Goal: Information Seeking & Learning: Understand process/instructions

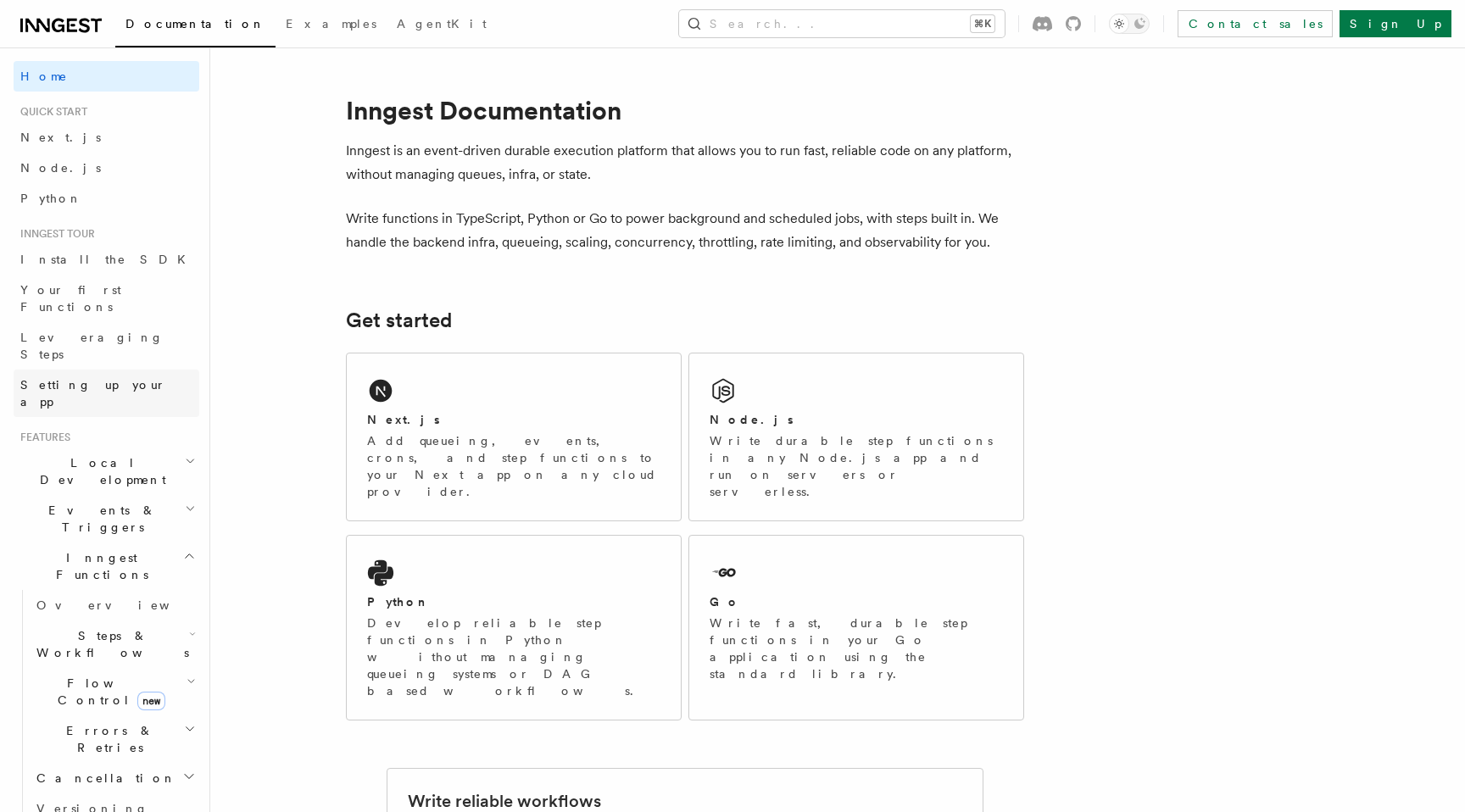
click at [104, 378] on span "Setting up your app" at bounding box center [93, 393] width 146 height 31
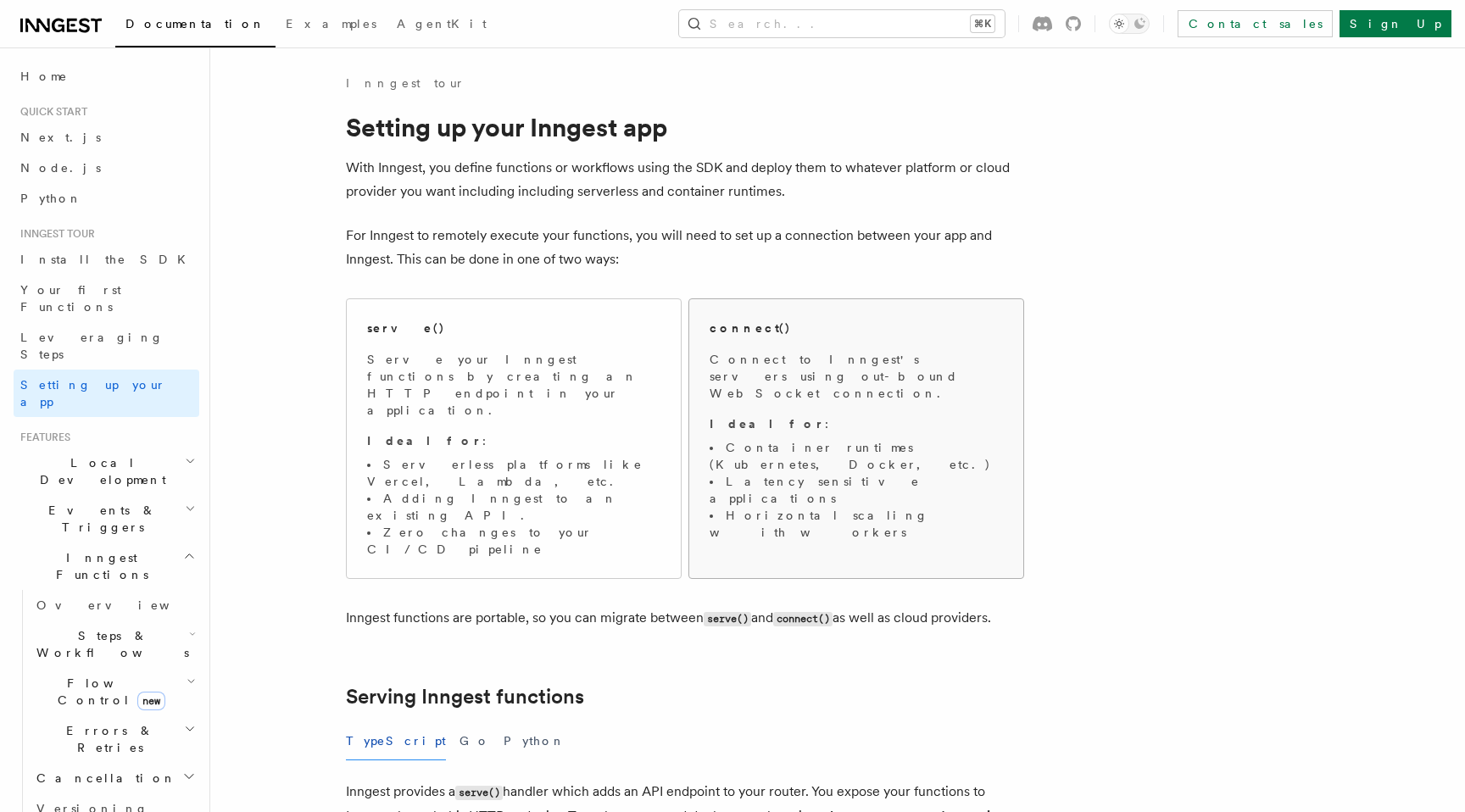
click at [816, 343] on div "connect() Connect to Inngest's servers using out-bound WebSocket connection. Id…" at bounding box center [856, 431] width 293 height 221
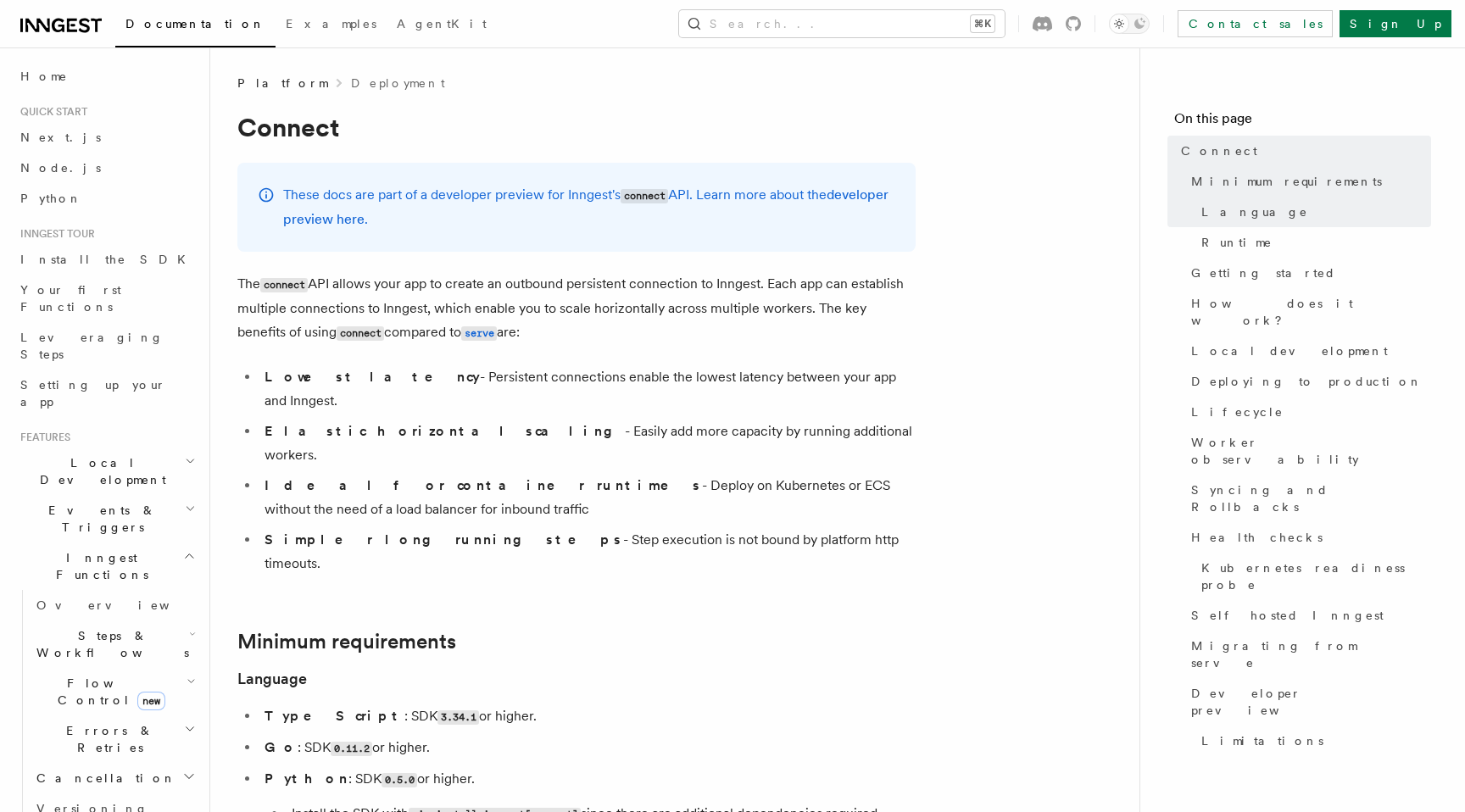
click at [597, 282] on p "The connect API allows your app to create an outbound persistent connection to …" at bounding box center [576, 309] width 678 height 73
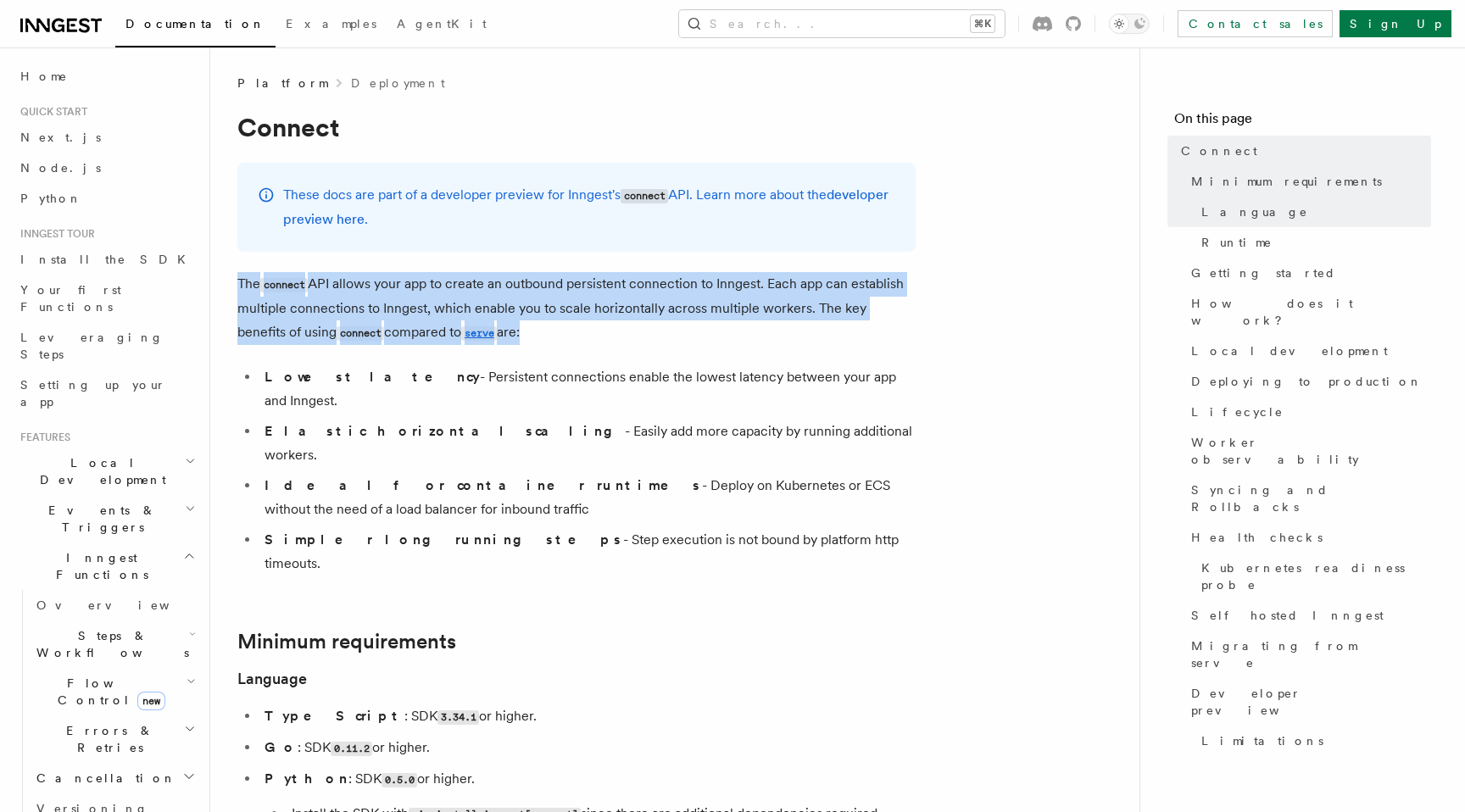
click at [640, 274] on p "The connect API allows your app to create an outbound persistent connection to …" at bounding box center [576, 309] width 678 height 73
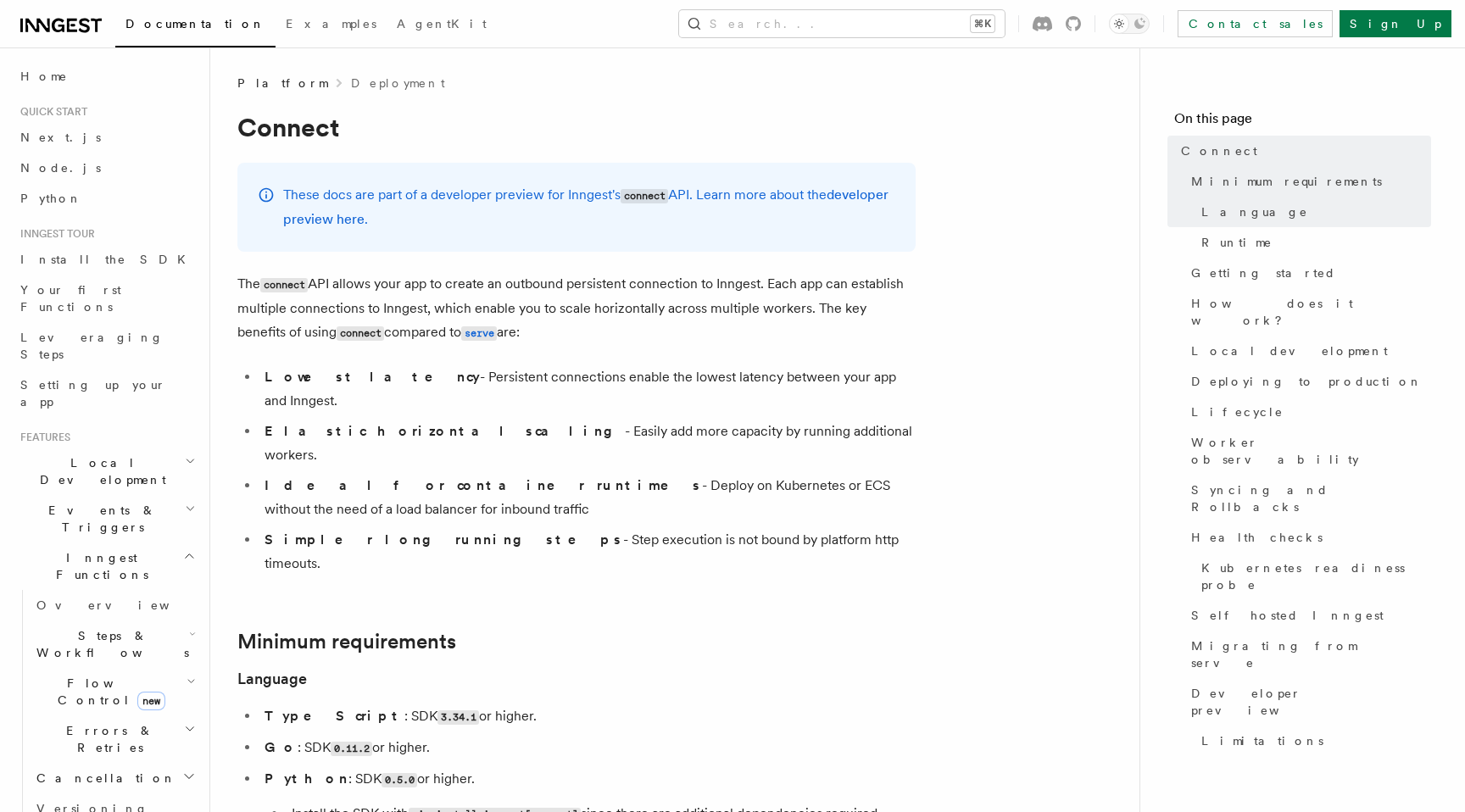
click at [601, 282] on p "The connect API allows your app to create an outbound persistent connection to …" at bounding box center [576, 309] width 678 height 73
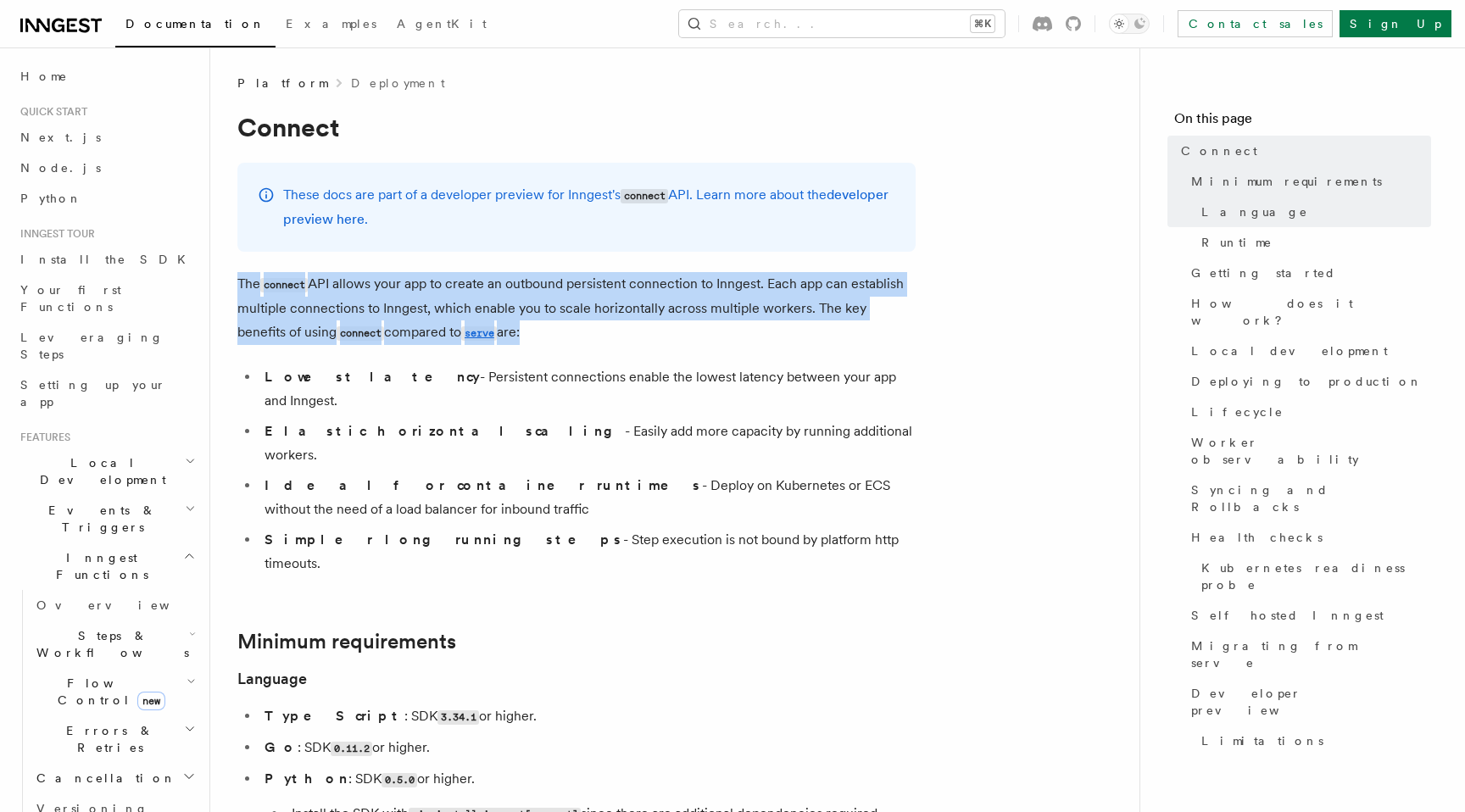
click at [601, 282] on p "The connect API allows your app to create an outbound persistent connection to …" at bounding box center [576, 309] width 678 height 73
click at [652, 280] on p "The connect API allows your app to create an outbound persistent connection to …" at bounding box center [576, 309] width 678 height 73
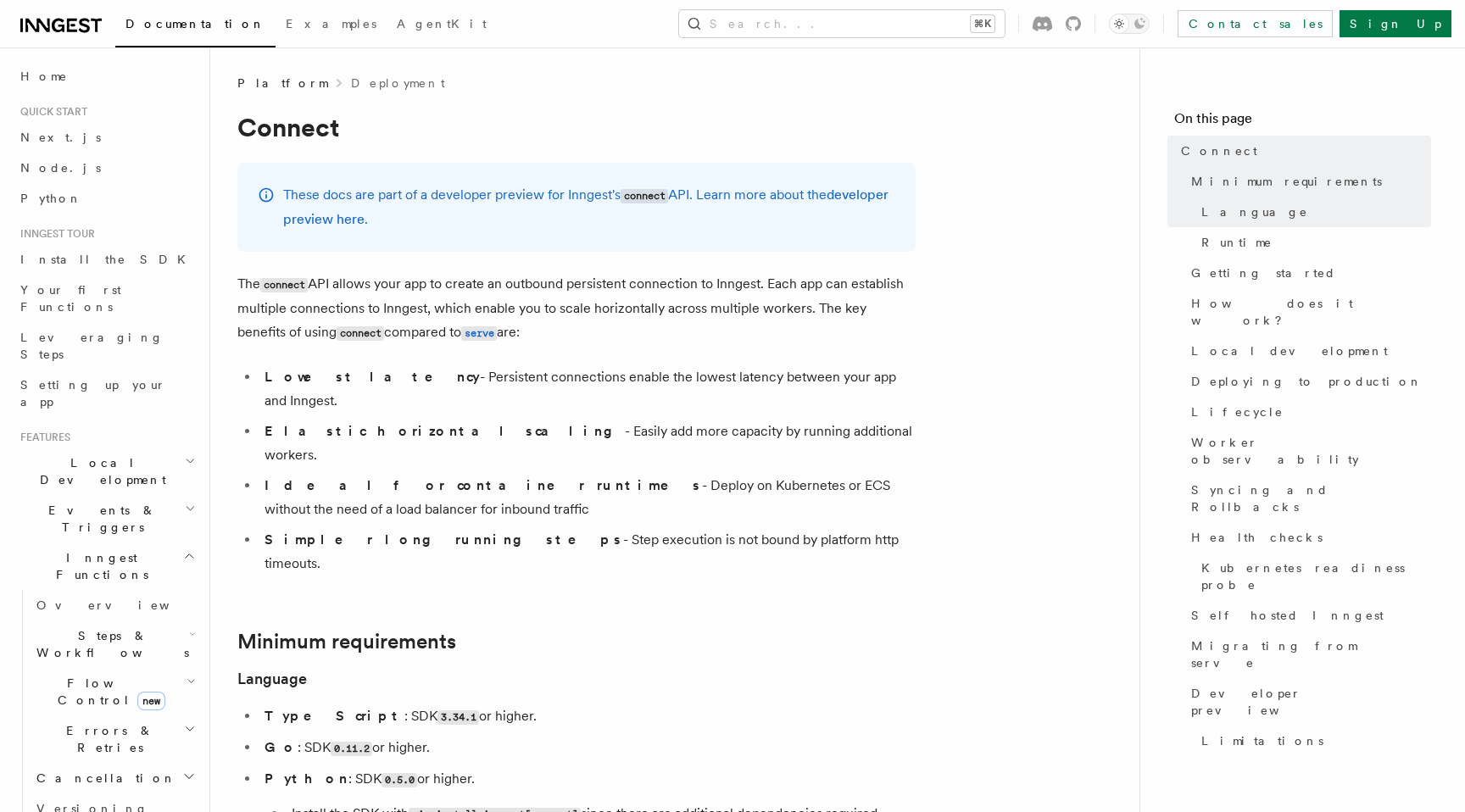
click at [486, 419] on li "Elastic horizontal scaling - Easily add more capacity by running additional wor…" at bounding box center [587, 443] width 656 height 47
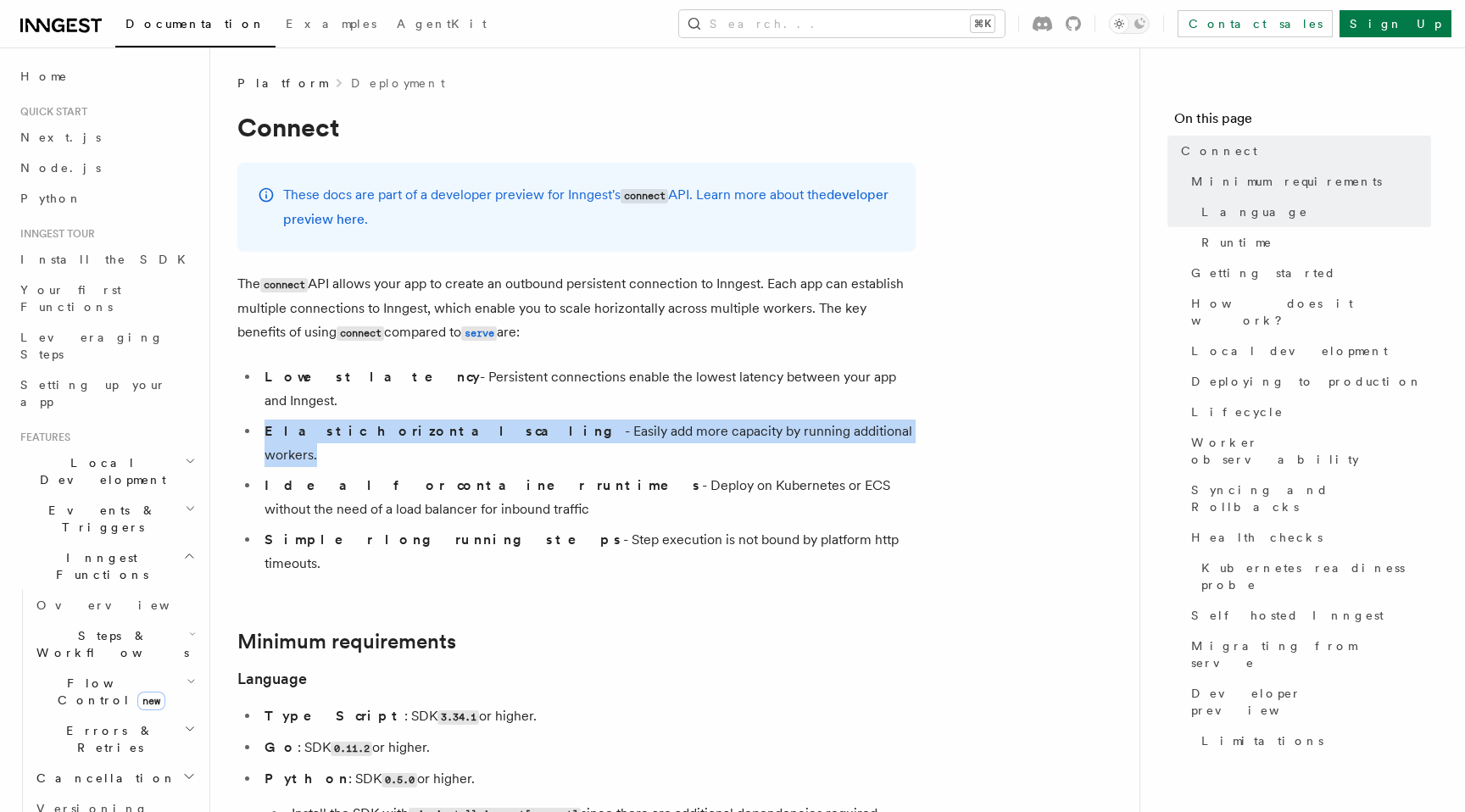
click at [486, 419] on li "Elastic horizontal scaling - Easily add more capacity by running additional wor…" at bounding box center [587, 443] width 656 height 47
click at [588, 419] on li "Elastic horizontal scaling - Easily add more capacity by running additional wor…" at bounding box center [587, 443] width 656 height 47
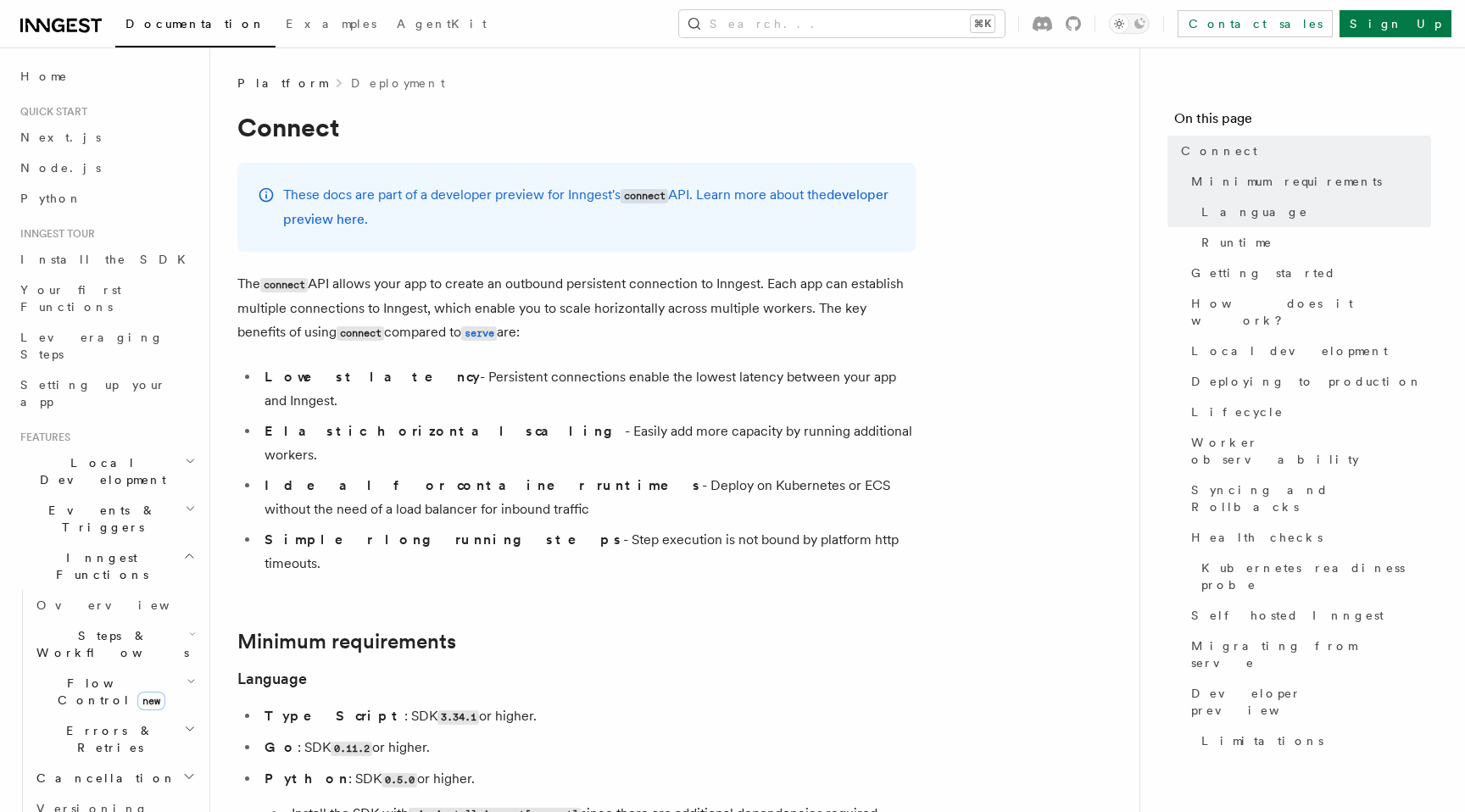
click at [588, 419] on li "Elastic horizontal scaling - Easily add more capacity by running additional wor…" at bounding box center [587, 443] width 656 height 47
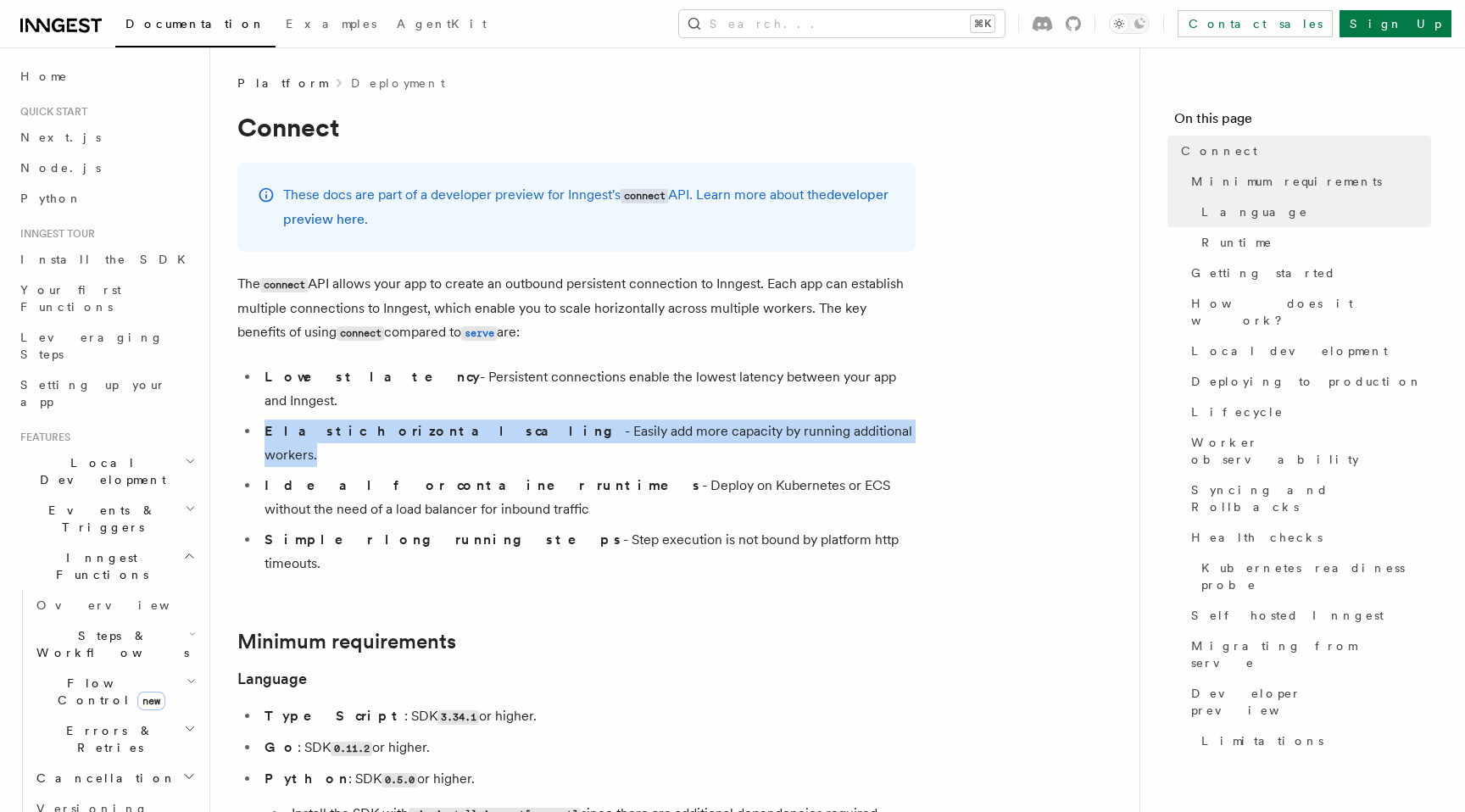
click at [588, 419] on li "Elastic horizontal scaling - Easily add more capacity by running additional wor…" at bounding box center [587, 443] width 656 height 47
click at [637, 396] on ul "Lowest latency - Persistent connections enable the lowest latency between your …" at bounding box center [576, 471] width 678 height 210
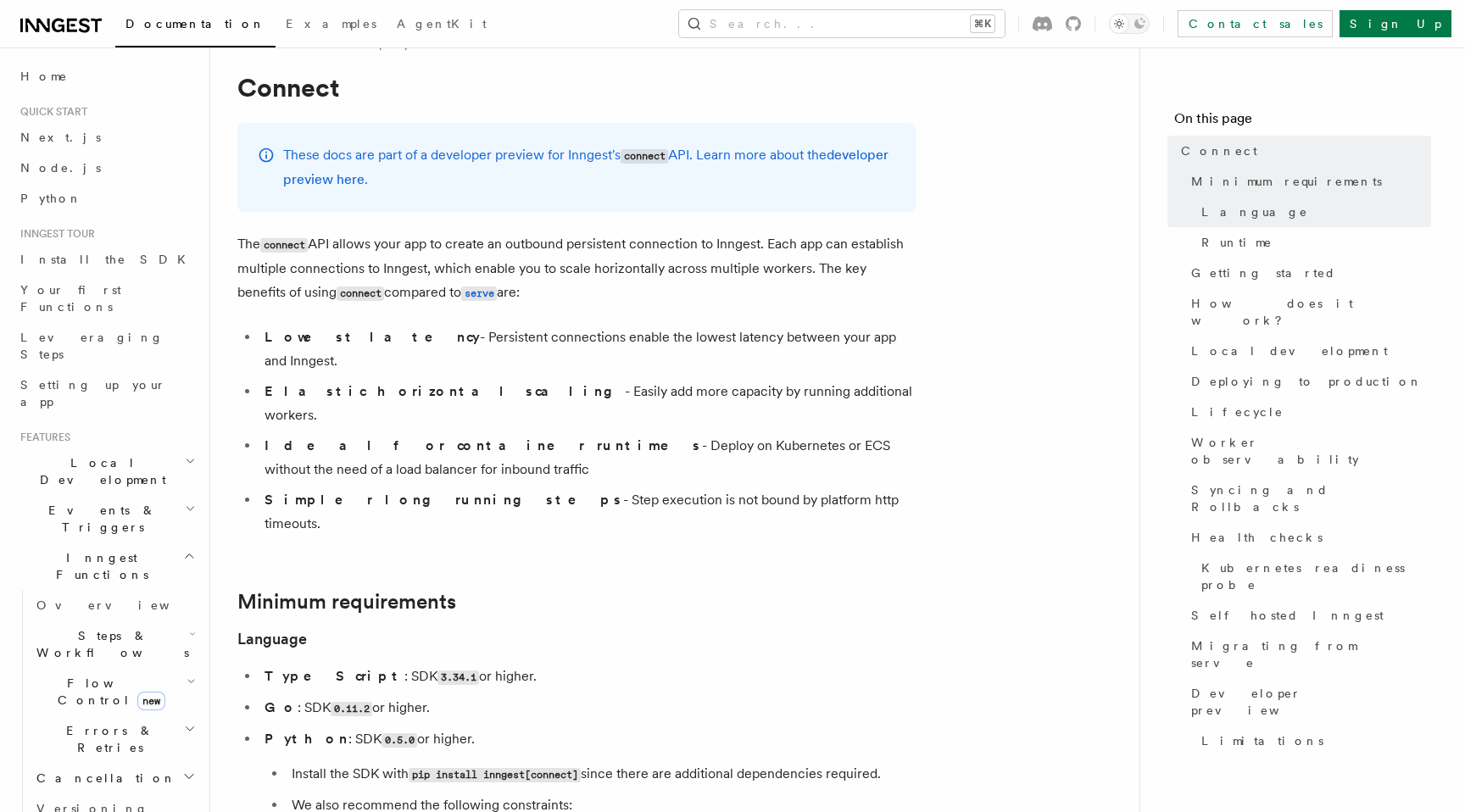
scroll to position [45, 0]
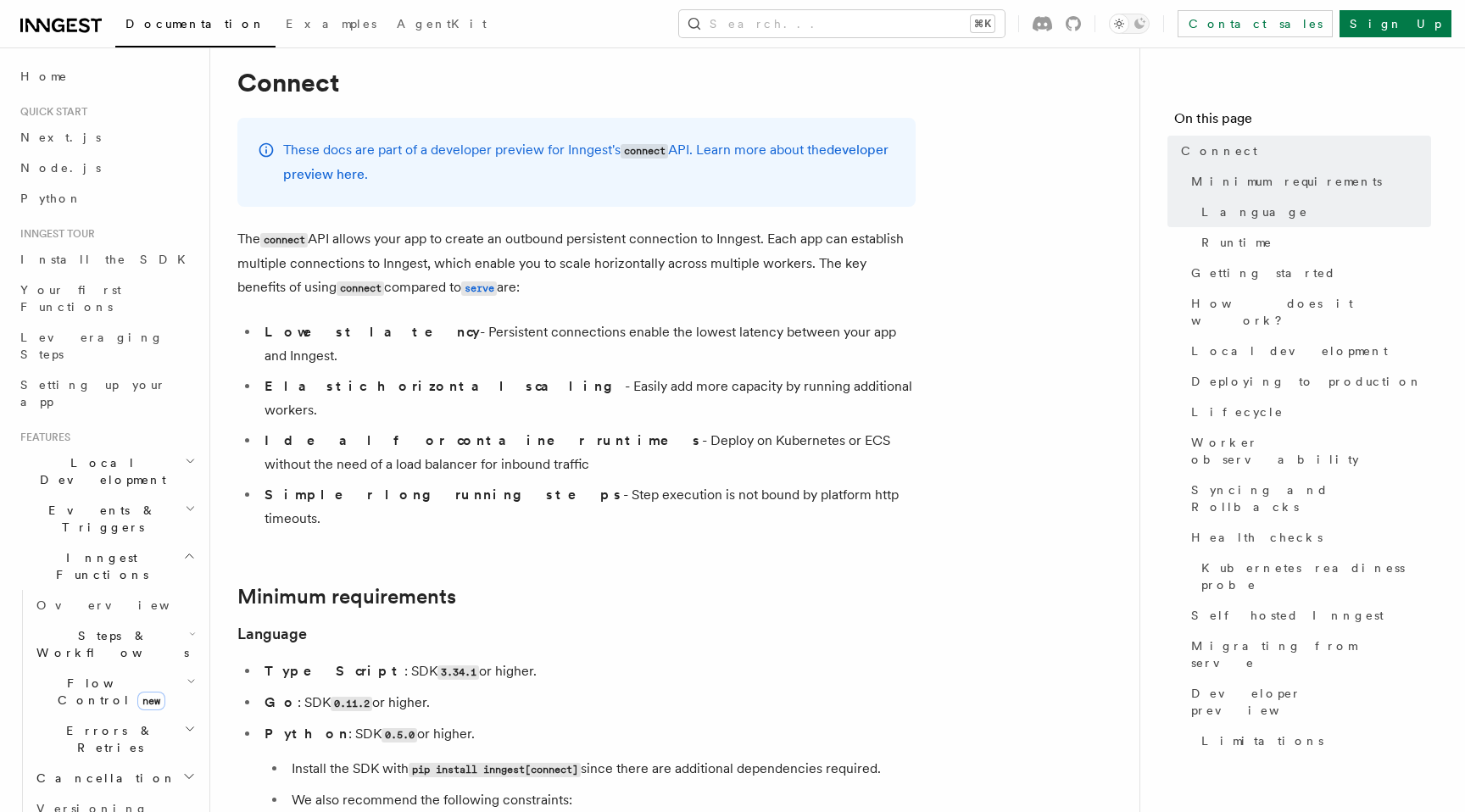
click at [637, 429] on li "Ideal for container runtimes - Deploy on Kubernetes or ECS without the need of …" at bounding box center [587, 452] width 656 height 47
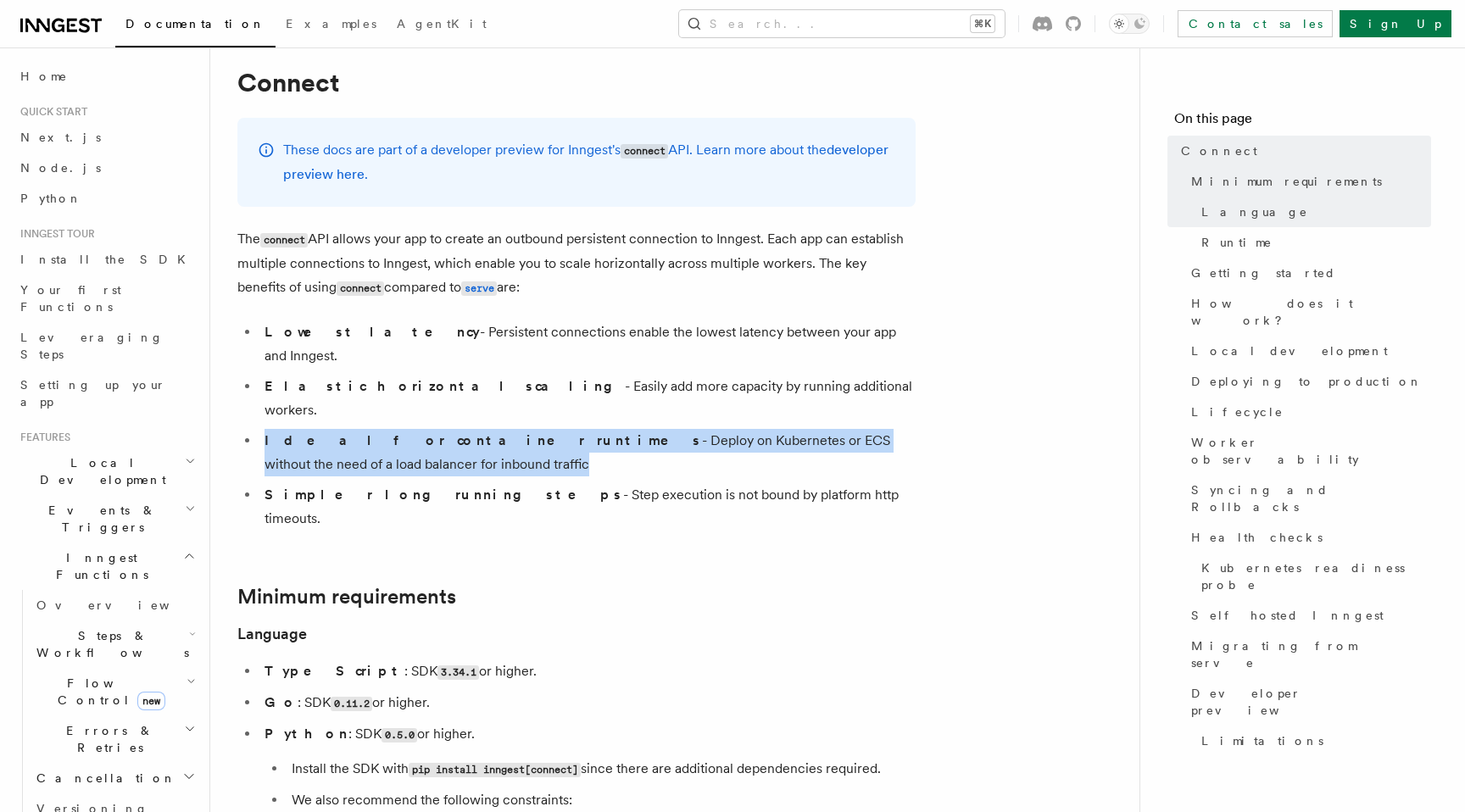
click at [689, 429] on li "Ideal for container runtimes - Deploy on Kubernetes or ECS without the need of …" at bounding box center [587, 452] width 656 height 47
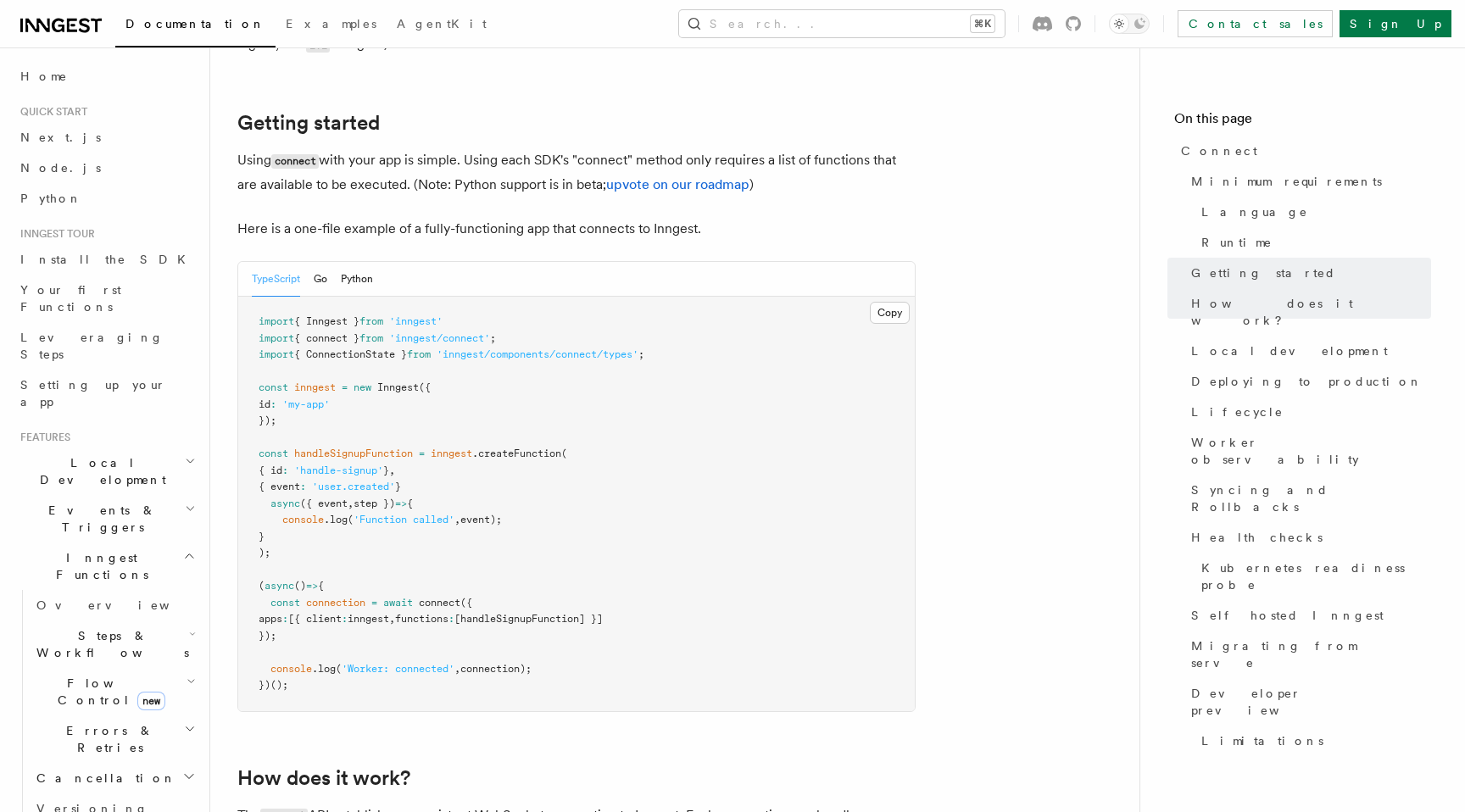
scroll to position [1086, 0]
click at [320, 662] on span ".log" at bounding box center [324, 668] width 24 height 12
click at [389, 589] on pre "import { Inngest } from 'inngest' import { connect } from 'inngest/connect' ; i…" at bounding box center [576, 503] width 676 height 415
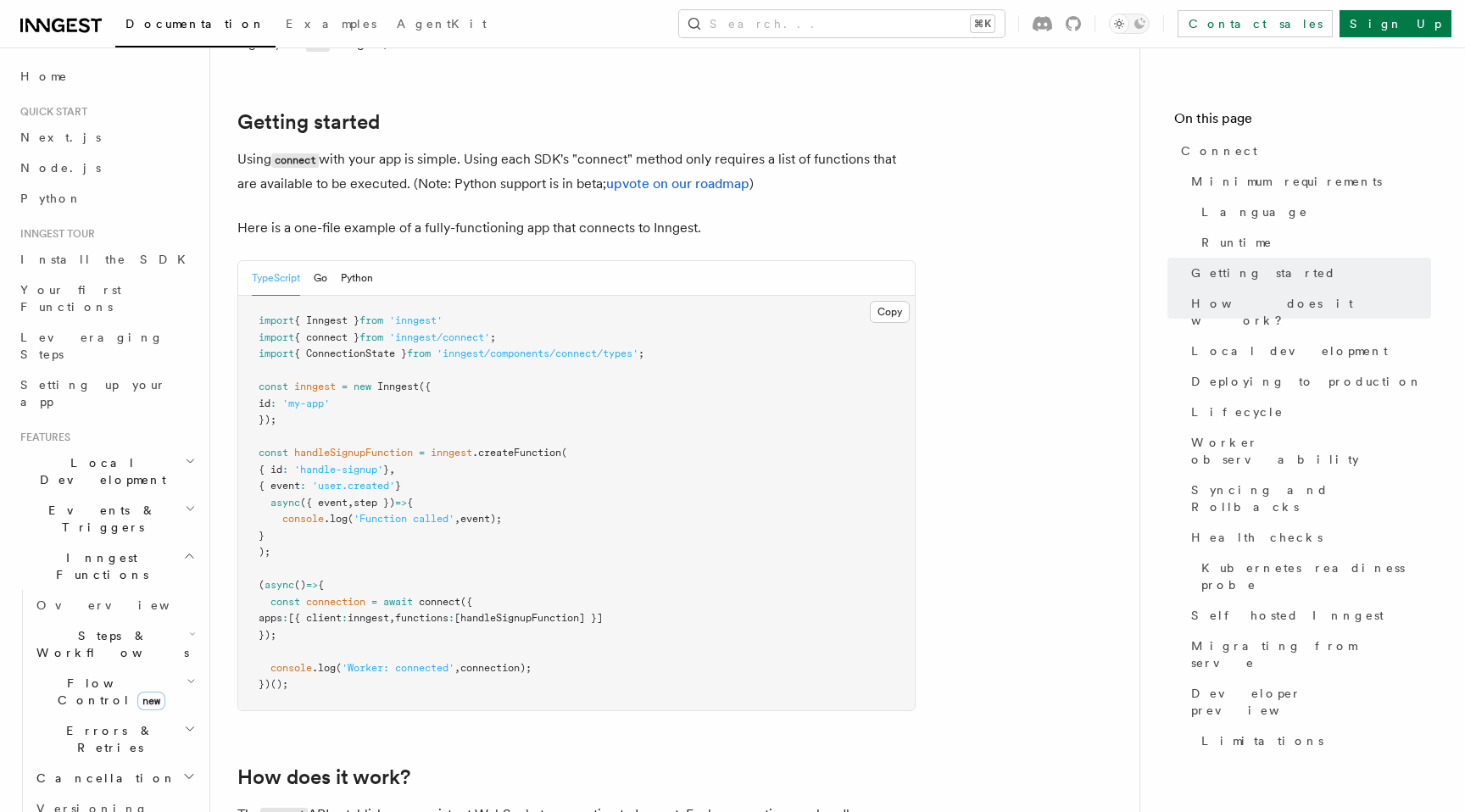
click at [340, 620] on pre "import { Inngest } from 'inngest' import { connect } from 'inngest/connect' ; i…" at bounding box center [576, 503] width 676 height 415
click at [435, 566] on pre "import { Inngest } from 'inngest' import { connect } from 'inngest/connect' ; i…" at bounding box center [576, 503] width 676 height 415
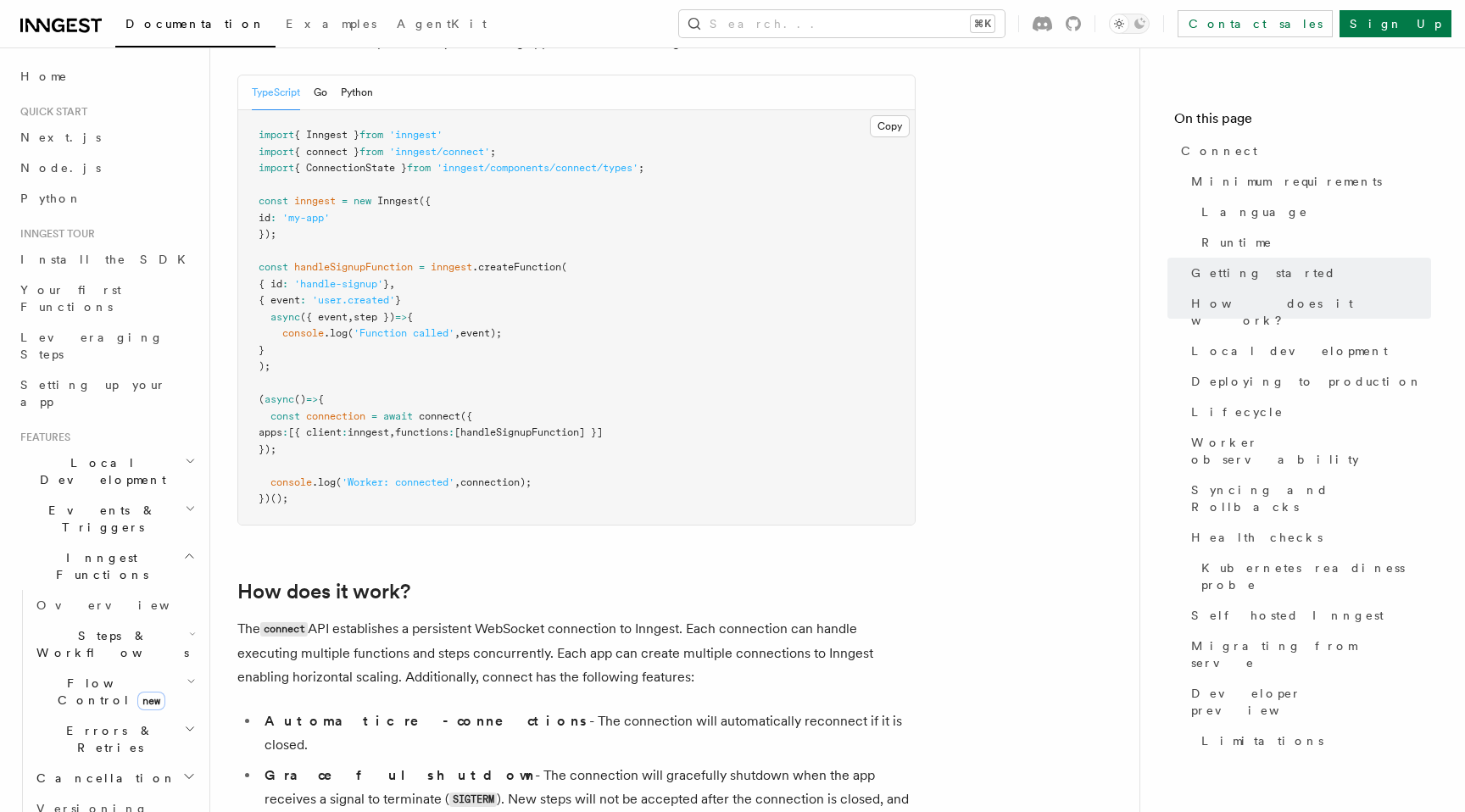
scroll to position [1244, 0]
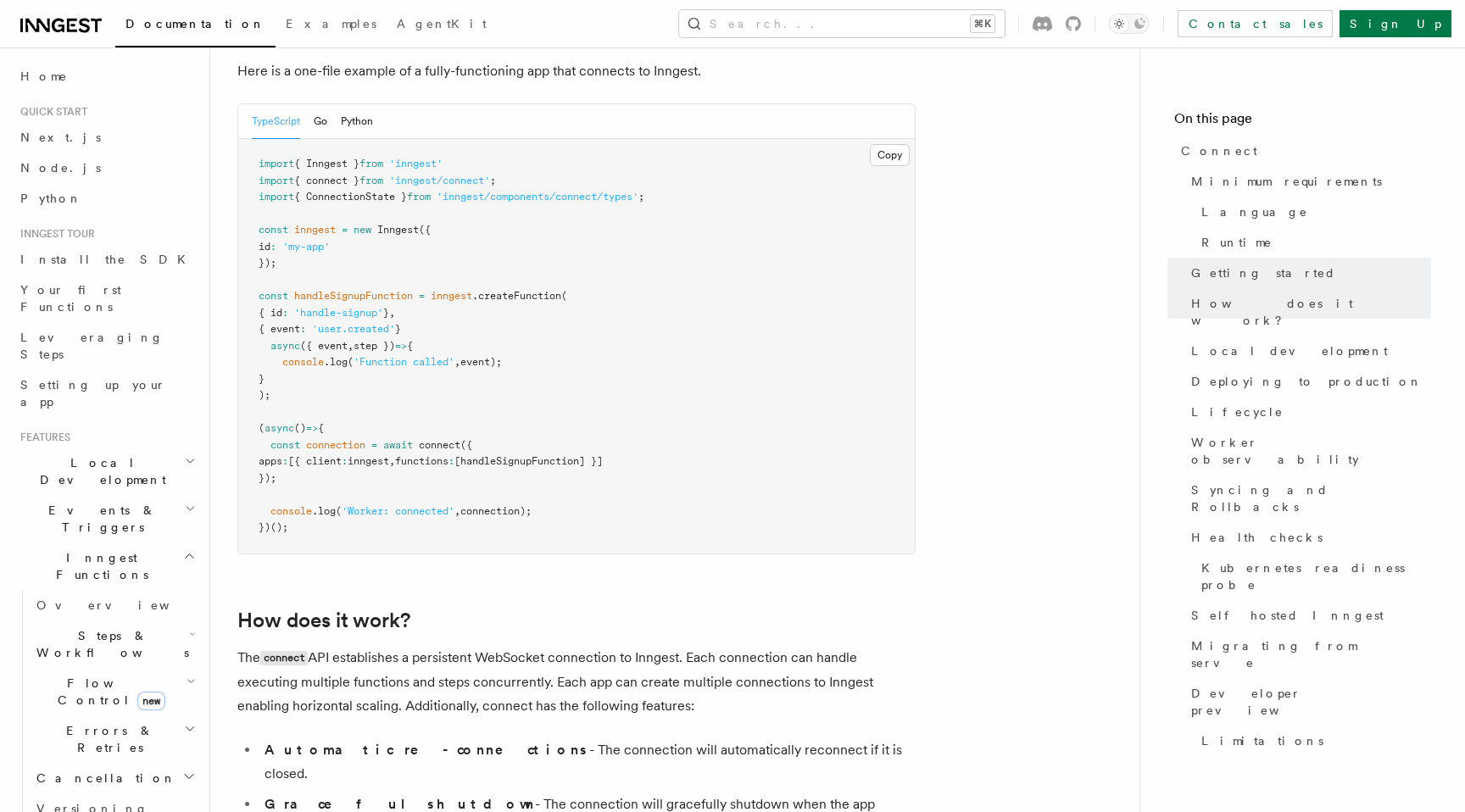
click at [448, 455] on span "functions" at bounding box center [421, 460] width 53 height 12
click at [582, 455] on span "[handleSignupFunction] }]" at bounding box center [527, 460] width 148 height 12
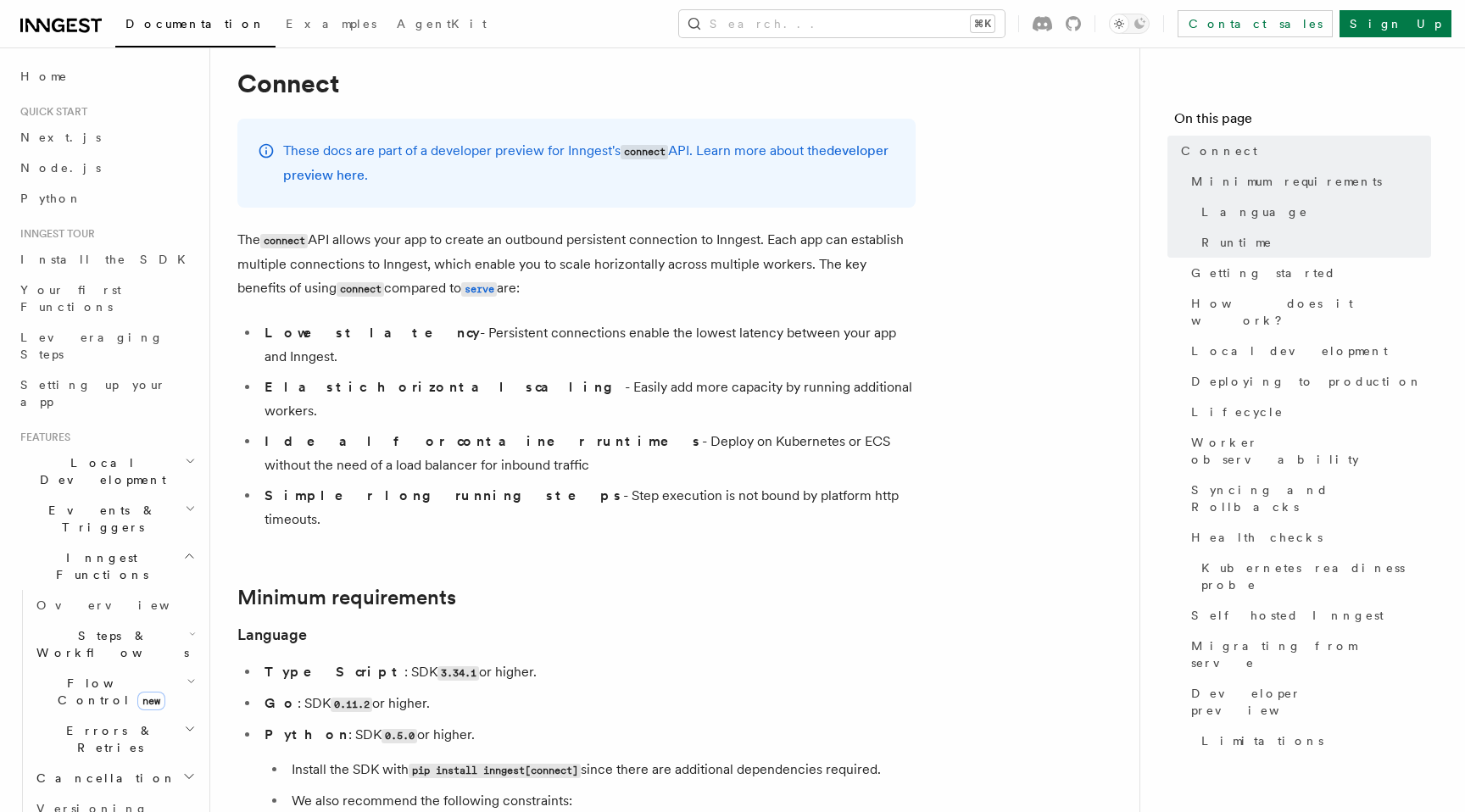
scroll to position [0, 0]
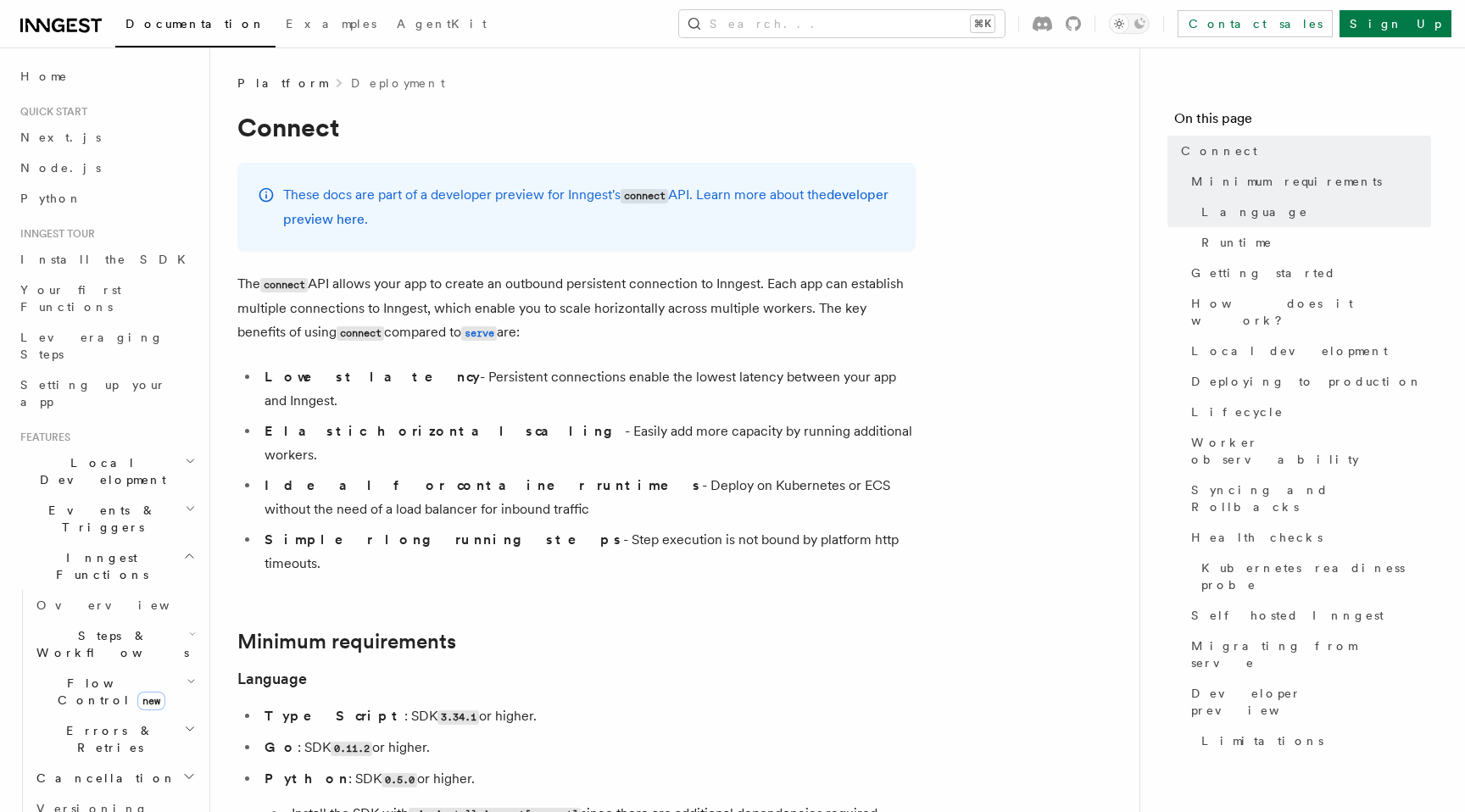
click at [422, 282] on p "The connect API allows your app to create an outbound persistent connection to …" at bounding box center [576, 309] width 678 height 73
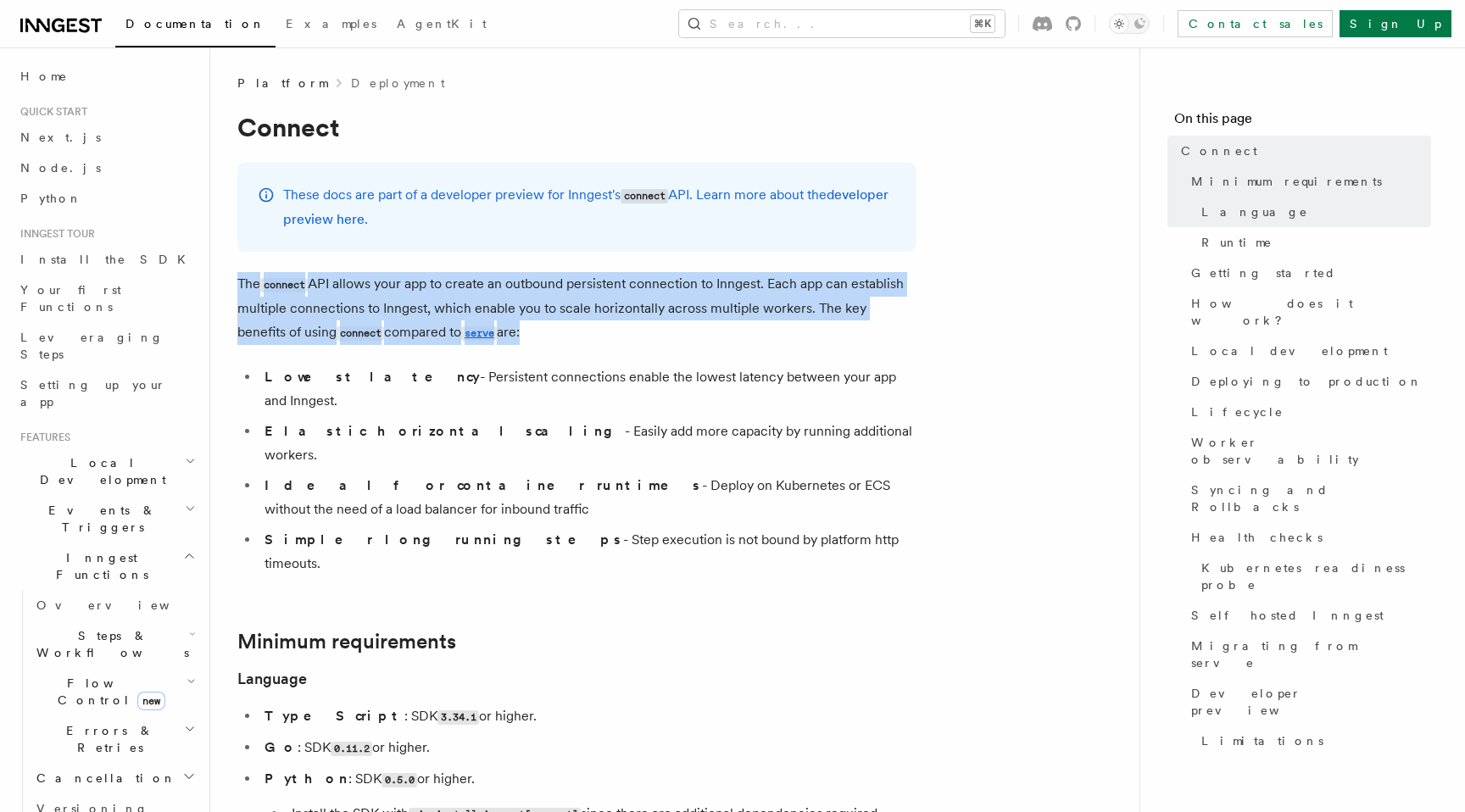
click at [568, 290] on p "The connect API allows your app to create an outbound persistent connection to …" at bounding box center [576, 309] width 678 height 73
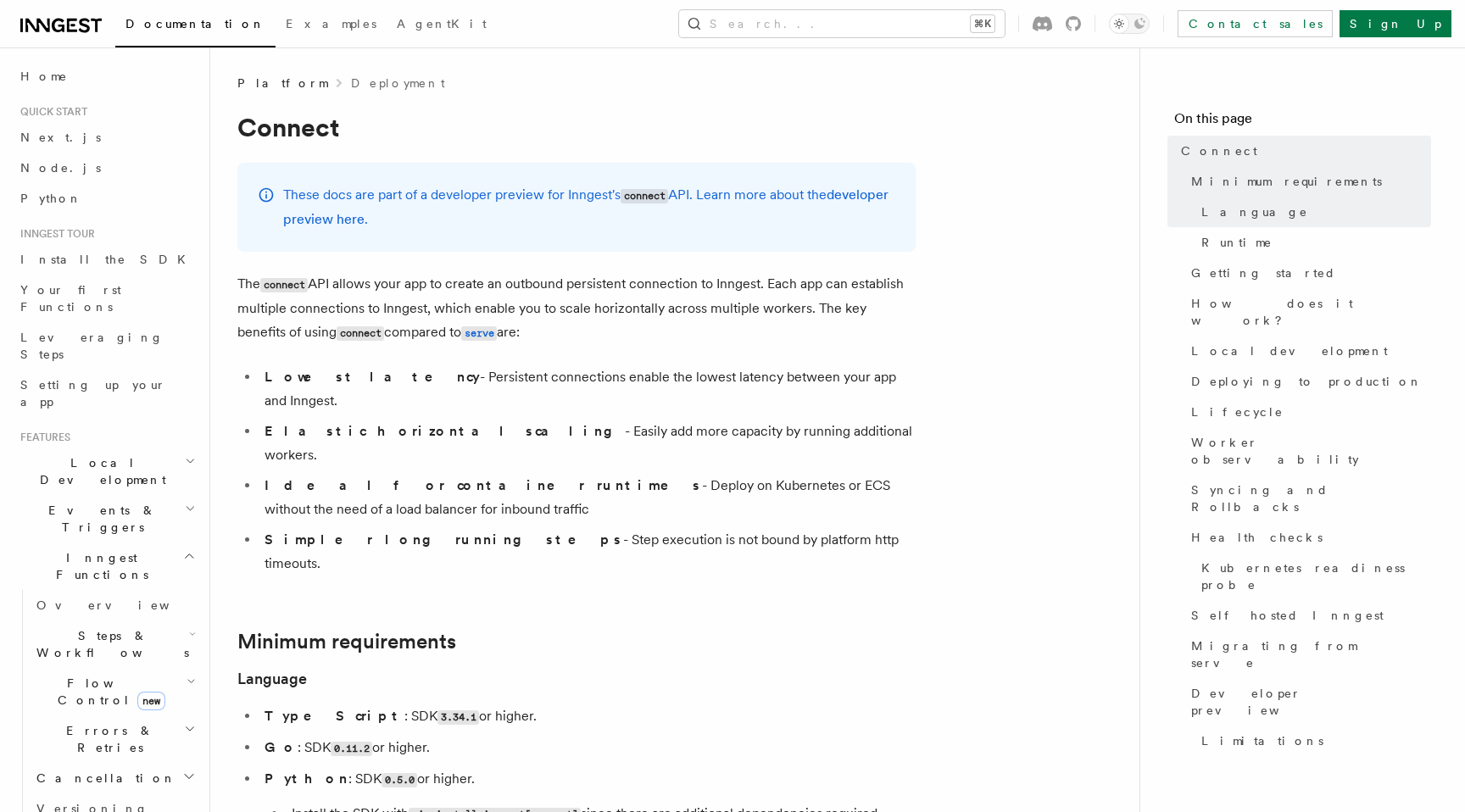
click at [568, 290] on p "The connect API allows your app to create an outbound persistent connection to …" at bounding box center [576, 309] width 678 height 73
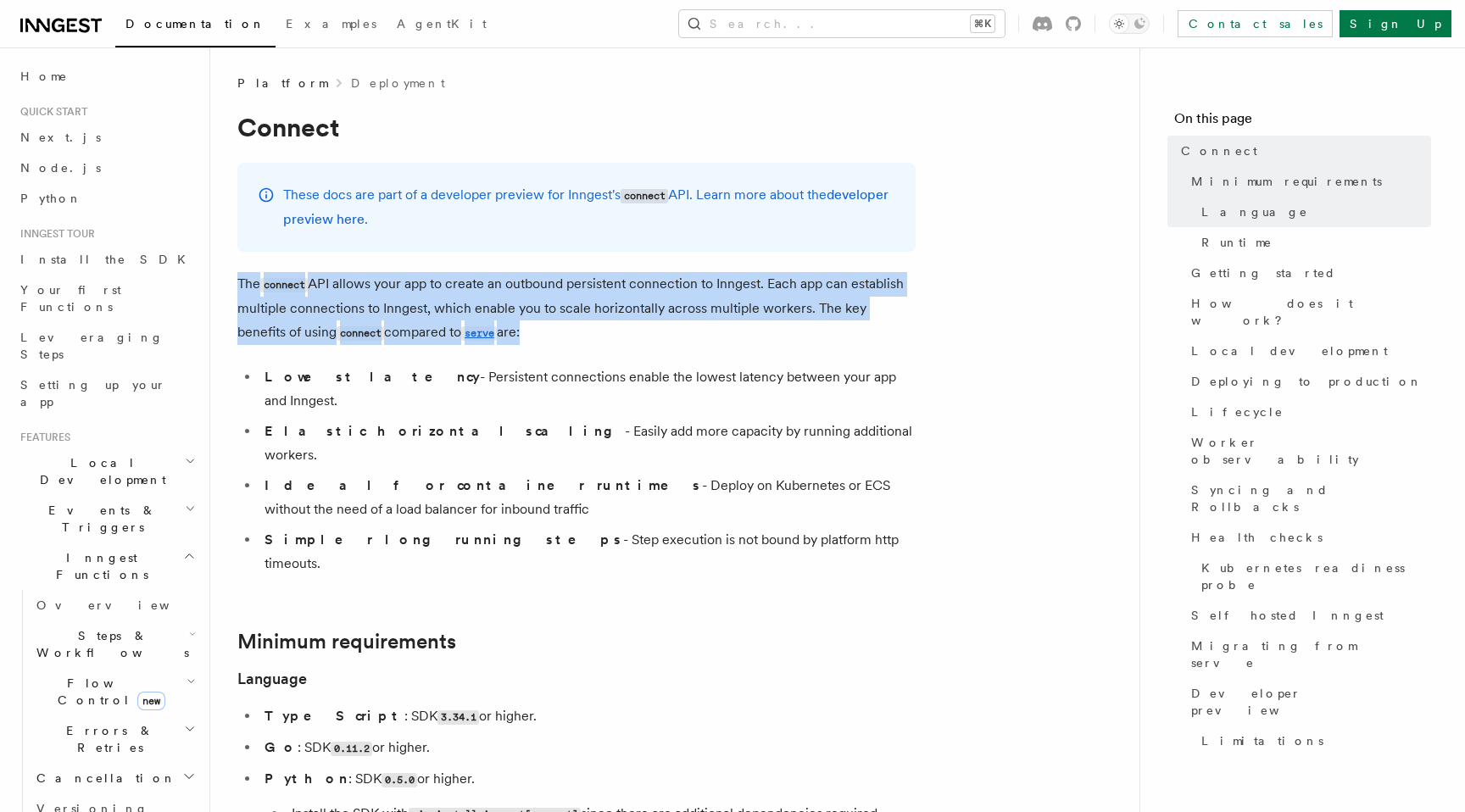
click at [639, 291] on p "The connect API allows your app to create an outbound persistent connection to …" at bounding box center [576, 309] width 678 height 73
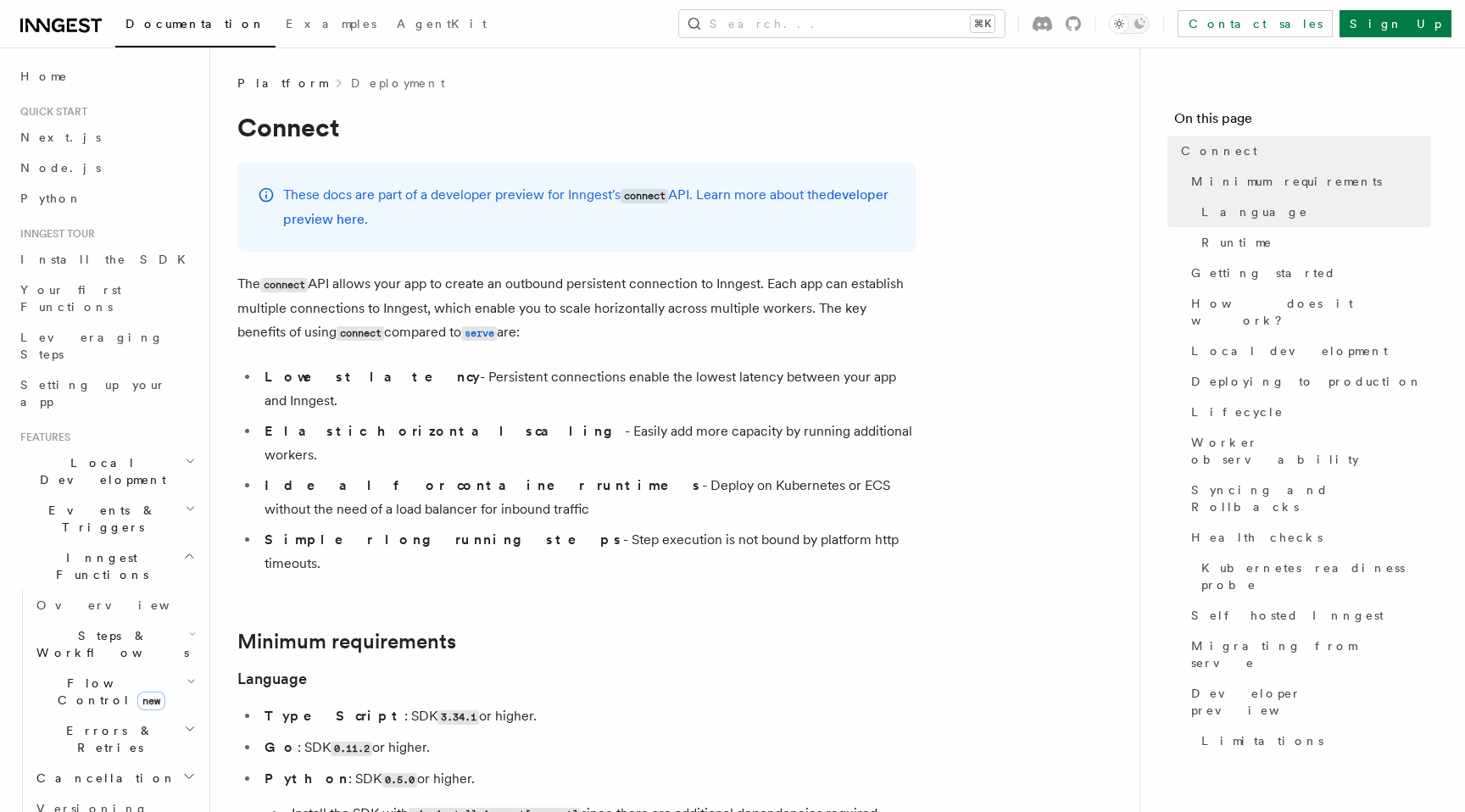
click at [639, 291] on p "The connect API allows your app to create an outbound persistent connection to …" at bounding box center [576, 309] width 678 height 73
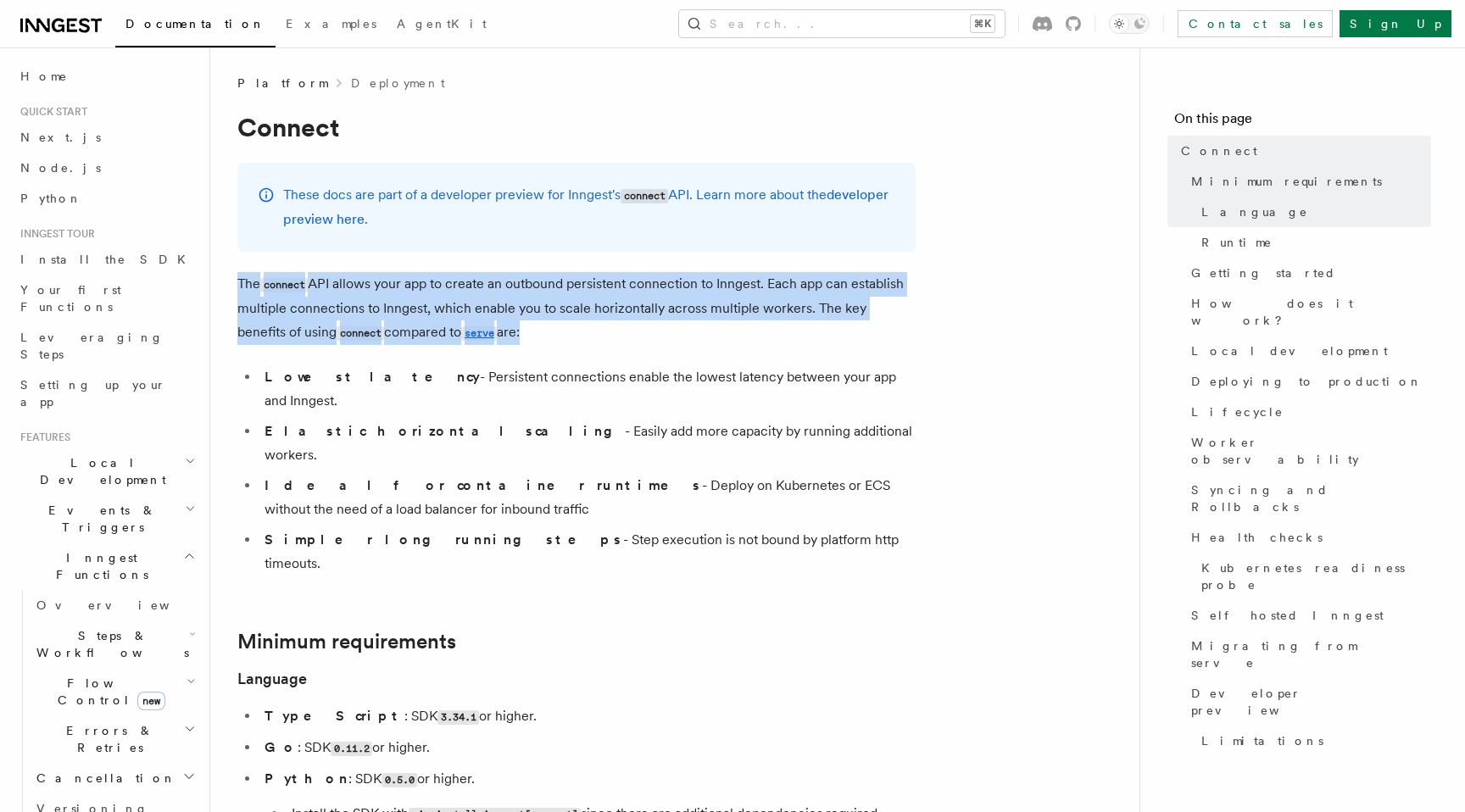
click at [699, 283] on p "The connect API allows your app to create an outbound persistent connection to …" at bounding box center [576, 309] width 678 height 73
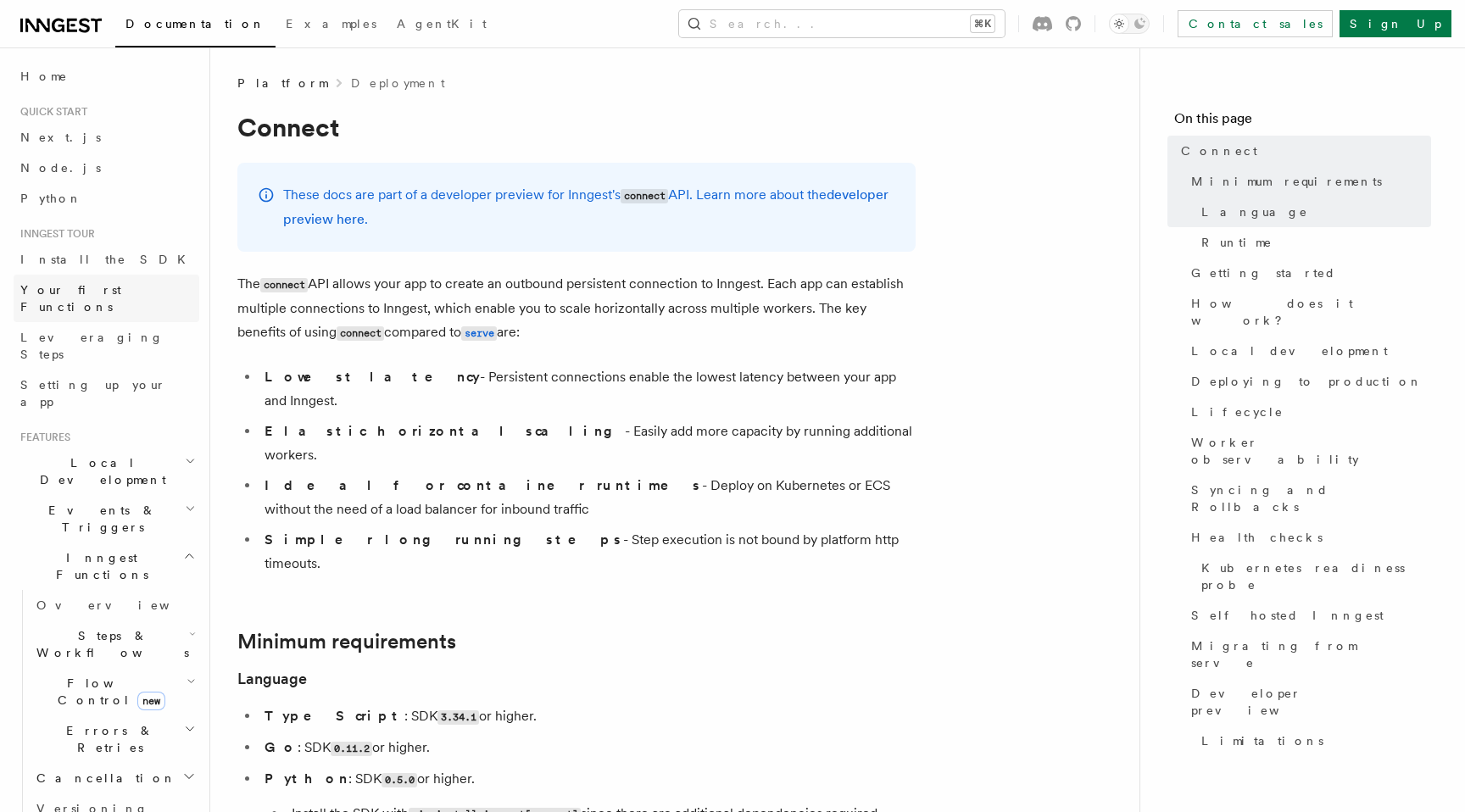
click at [121, 287] on span "Your first Functions" at bounding box center [71, 298] width 100 height 31
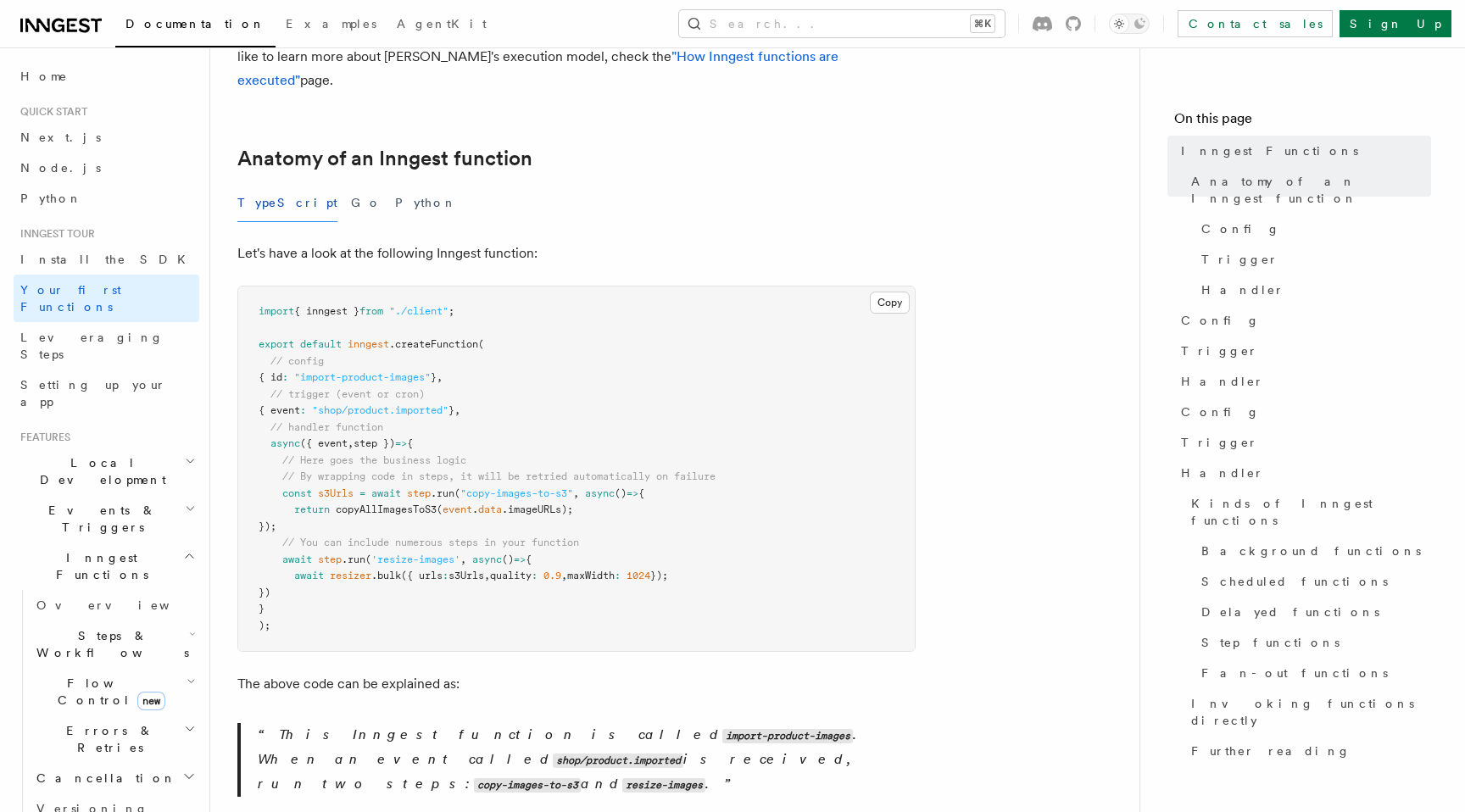
scroll to position [230, 0]
